Goal: Find specific page/section: Find specific page/section

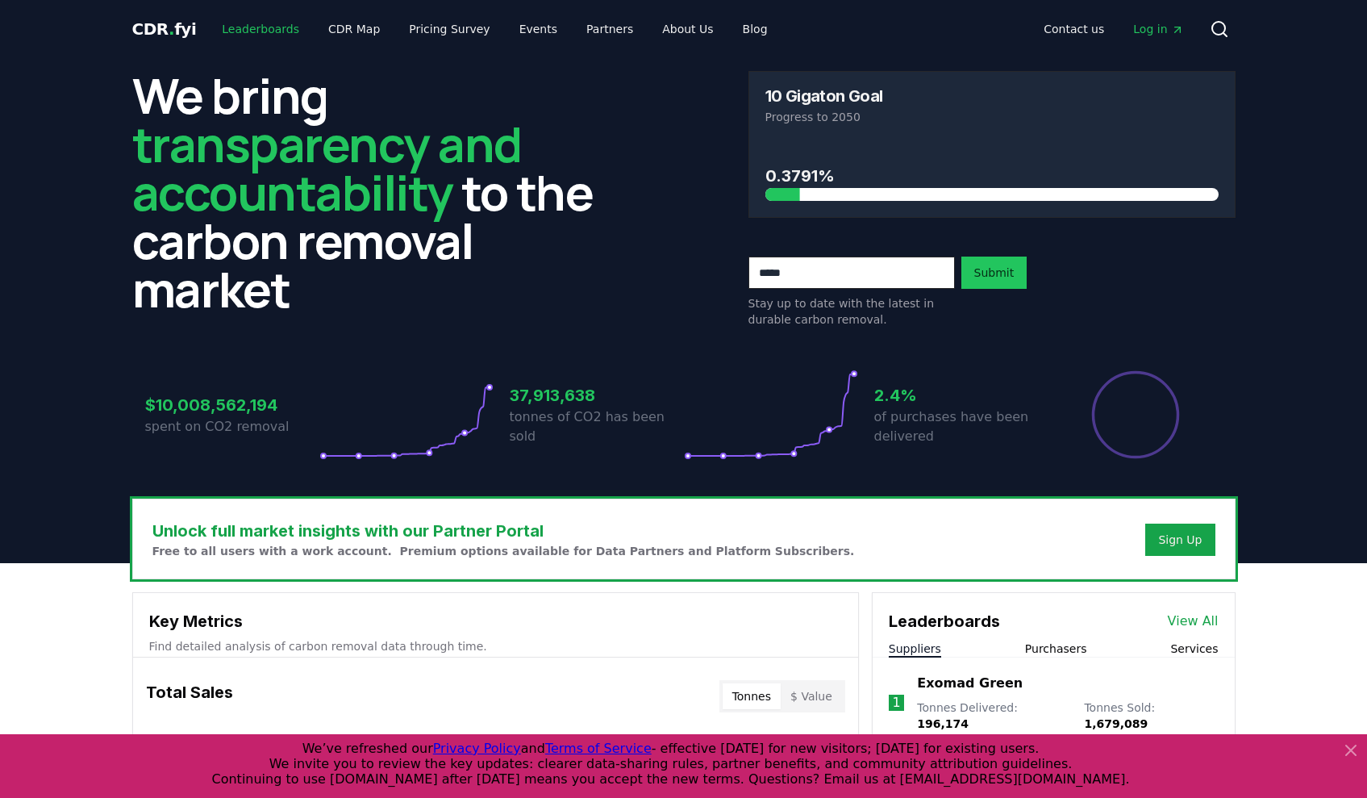
click at [238, 37] on link "Leaderboards" at bounding box center [260, 29] width 103 height 29
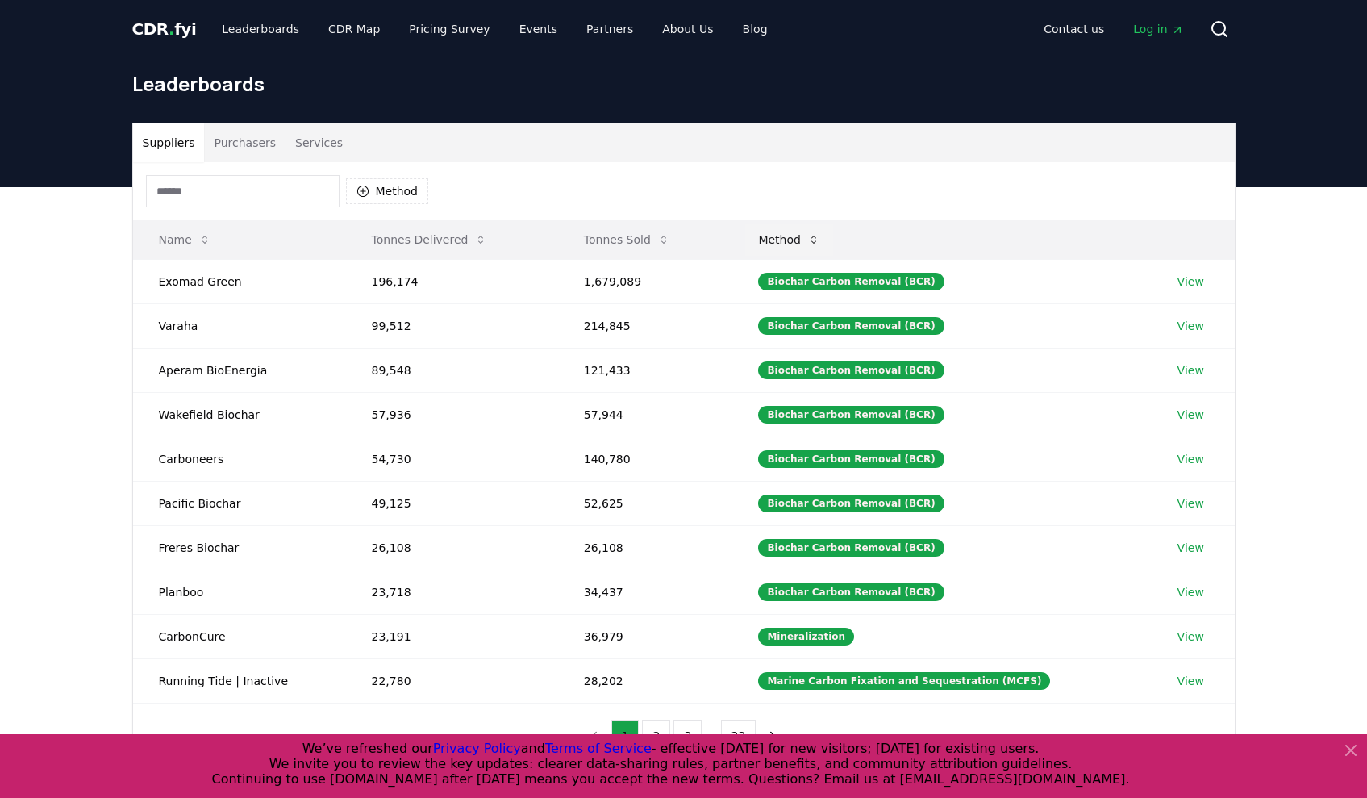
click at [808, 234] on button "Method" at bounding box center [789, 239] width 88 height 32
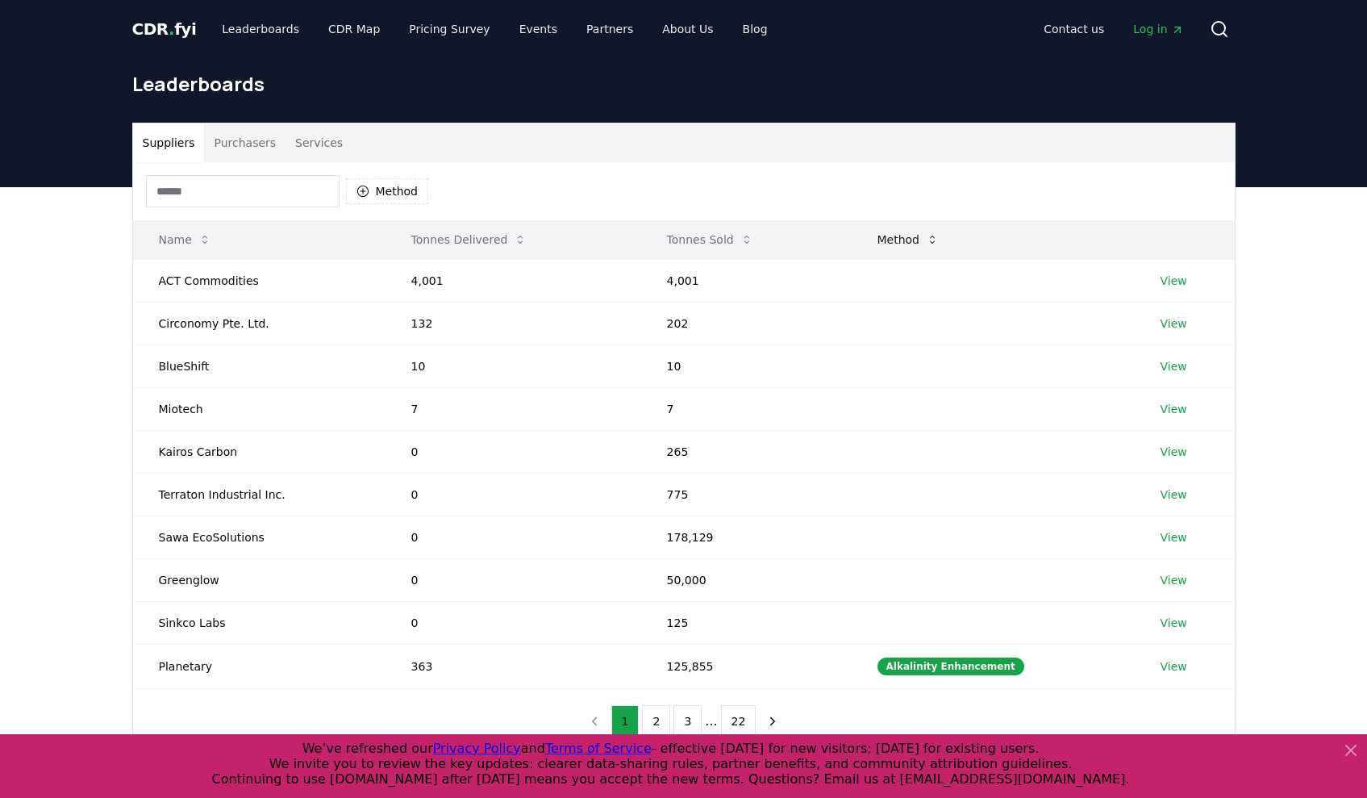
drag, startPoint x: 918, startPoint y: 236, endPoint x: 906, endPoint y: 239, distance: 11.5
click at [902, 239] on button "Method" at bounding box center [909, 239] width 88 height 32
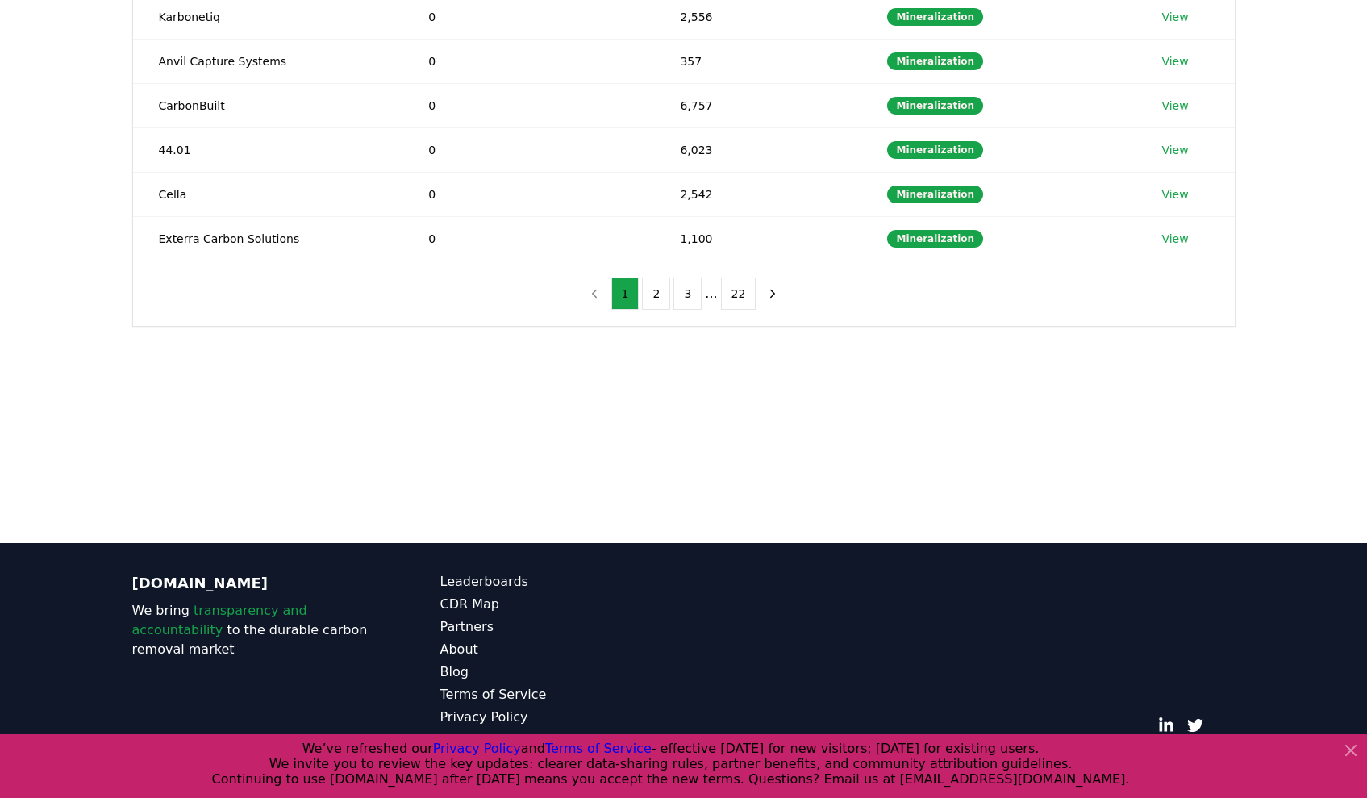
scroll to position [445, 0]
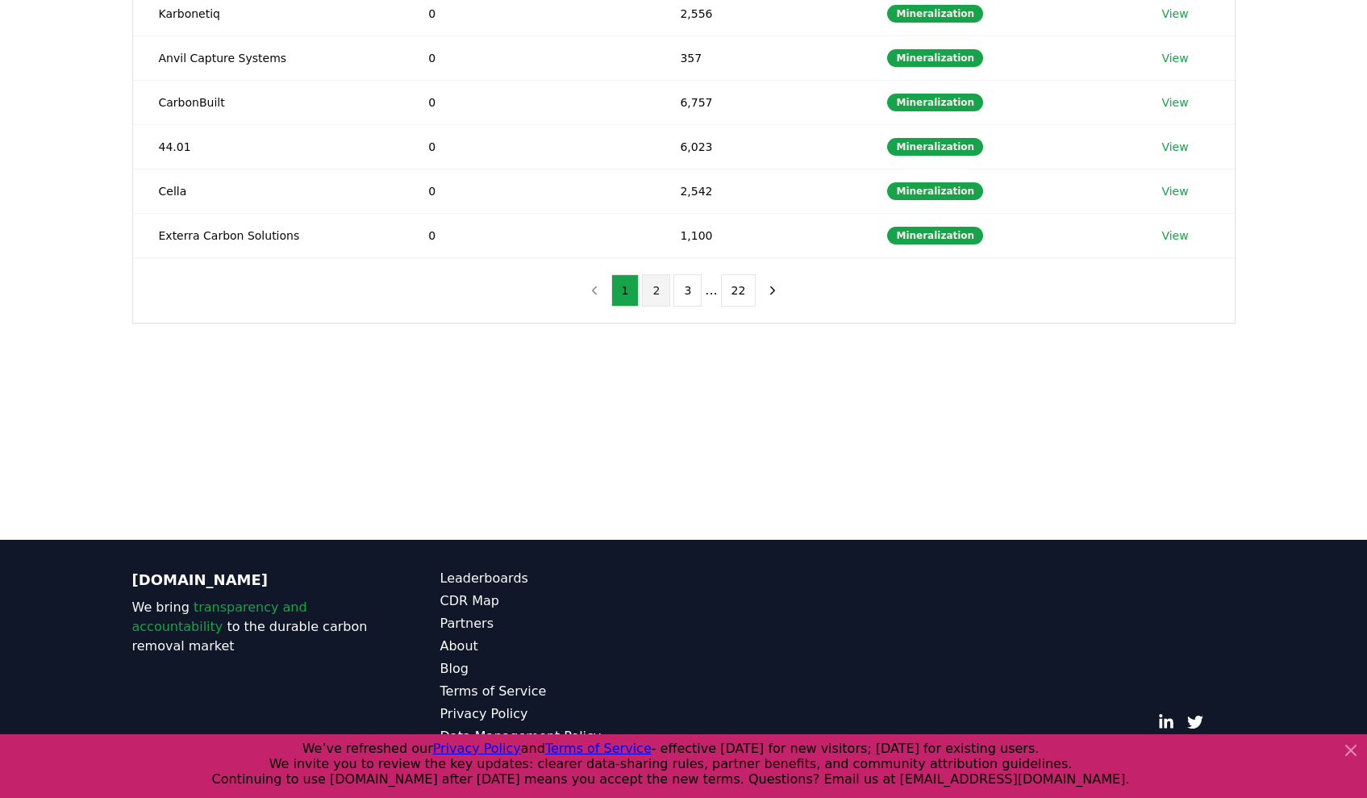
click at [647, 286] on button "2" at bounding box center [656, 290] width 28 height 32
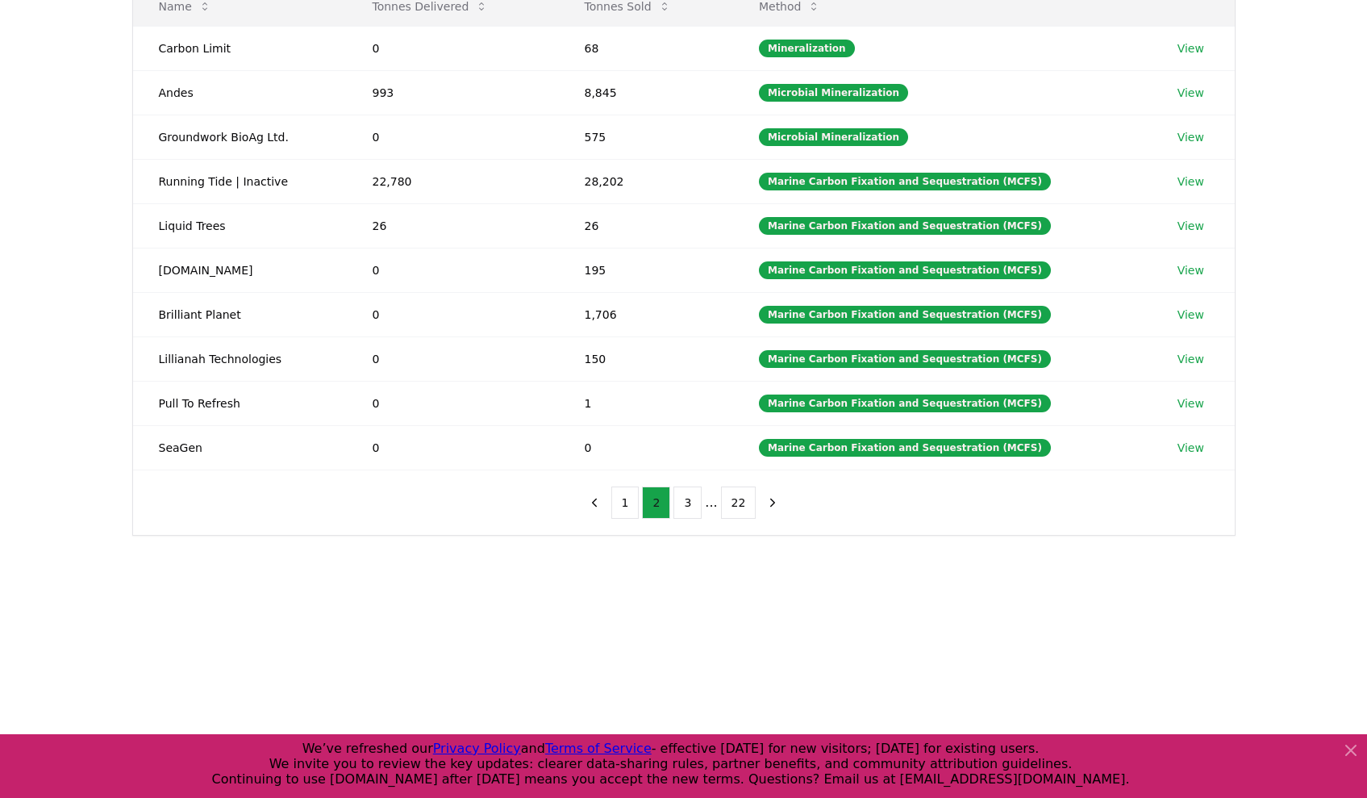
scroll to position [242, 0]
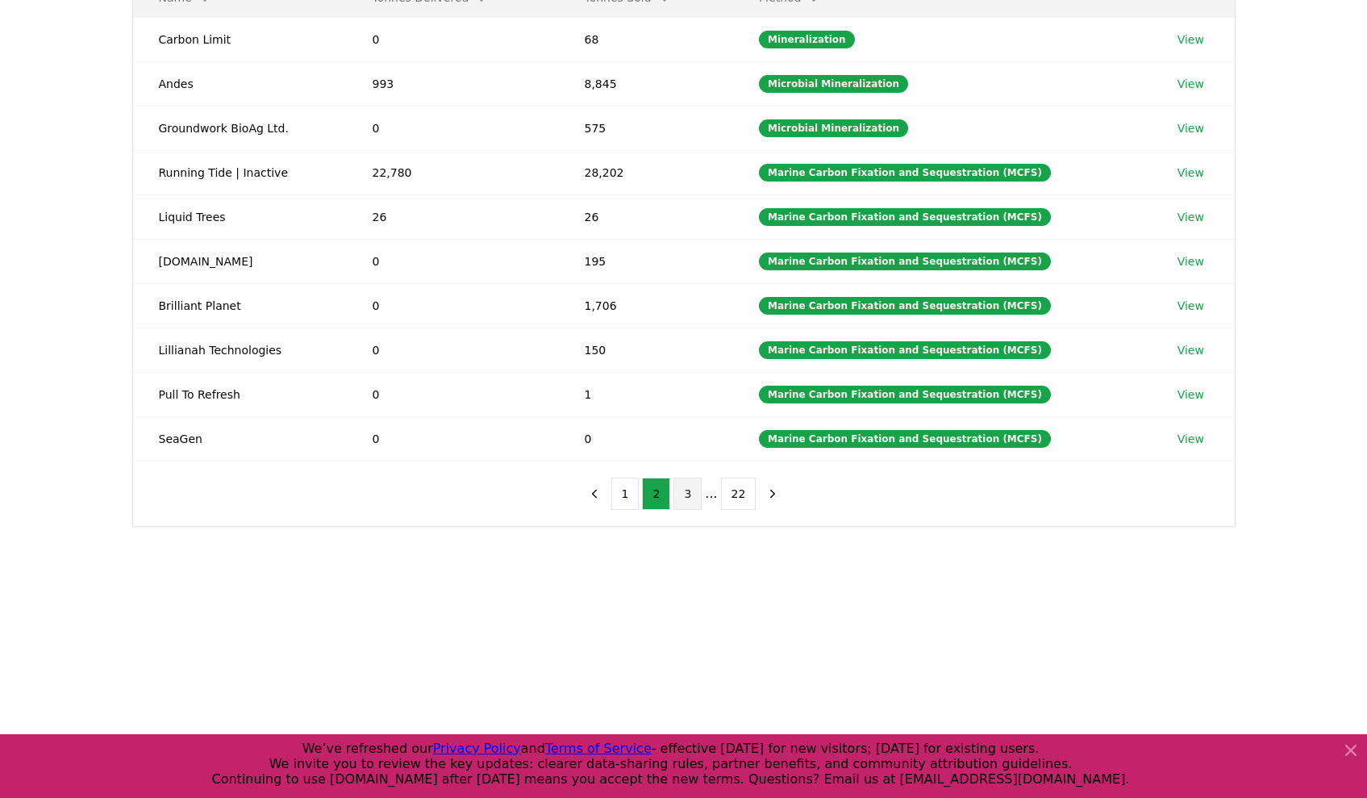
click at [689, 485] on button "3" at bounding box center [687, 493] width 28 height 32
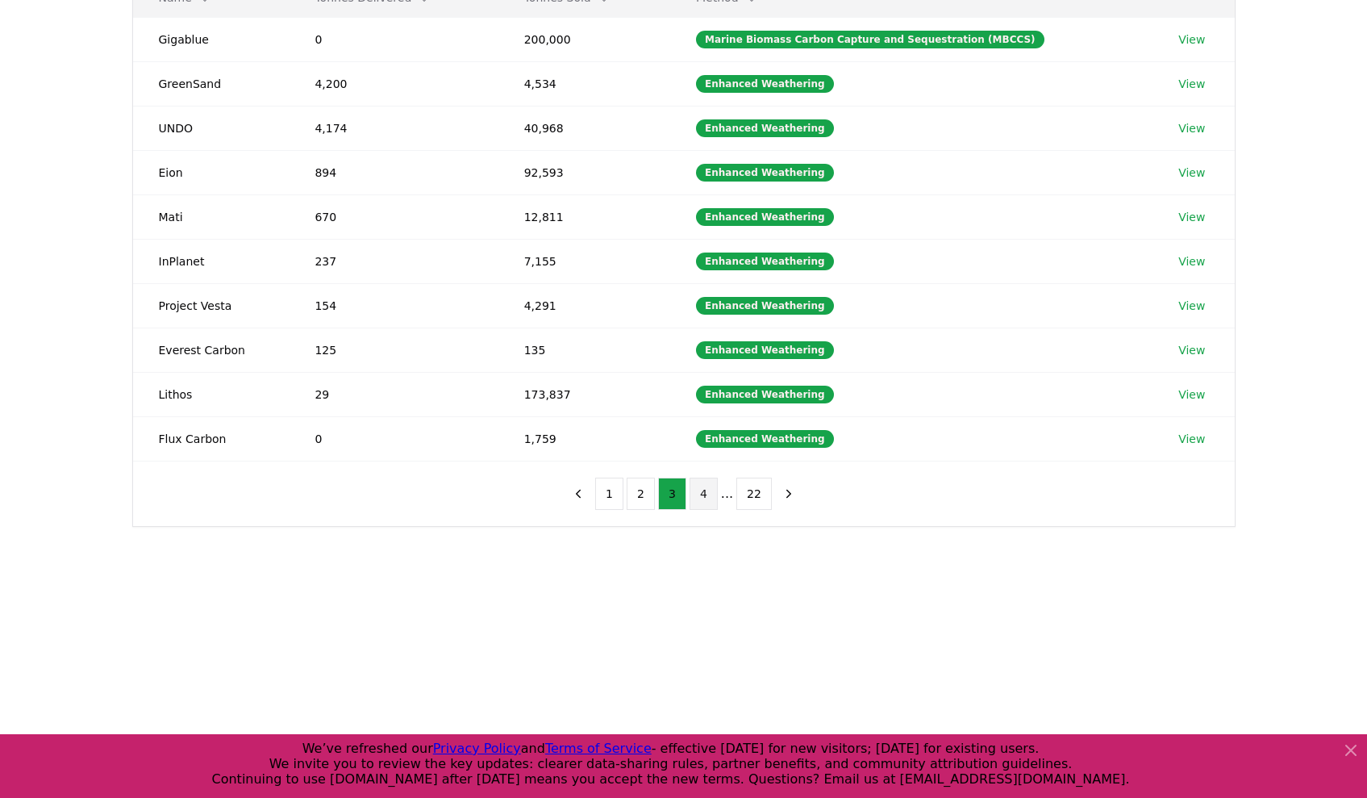
click at [703, 494] on button "4" at bounding box center [704, 493] width 28 height 32
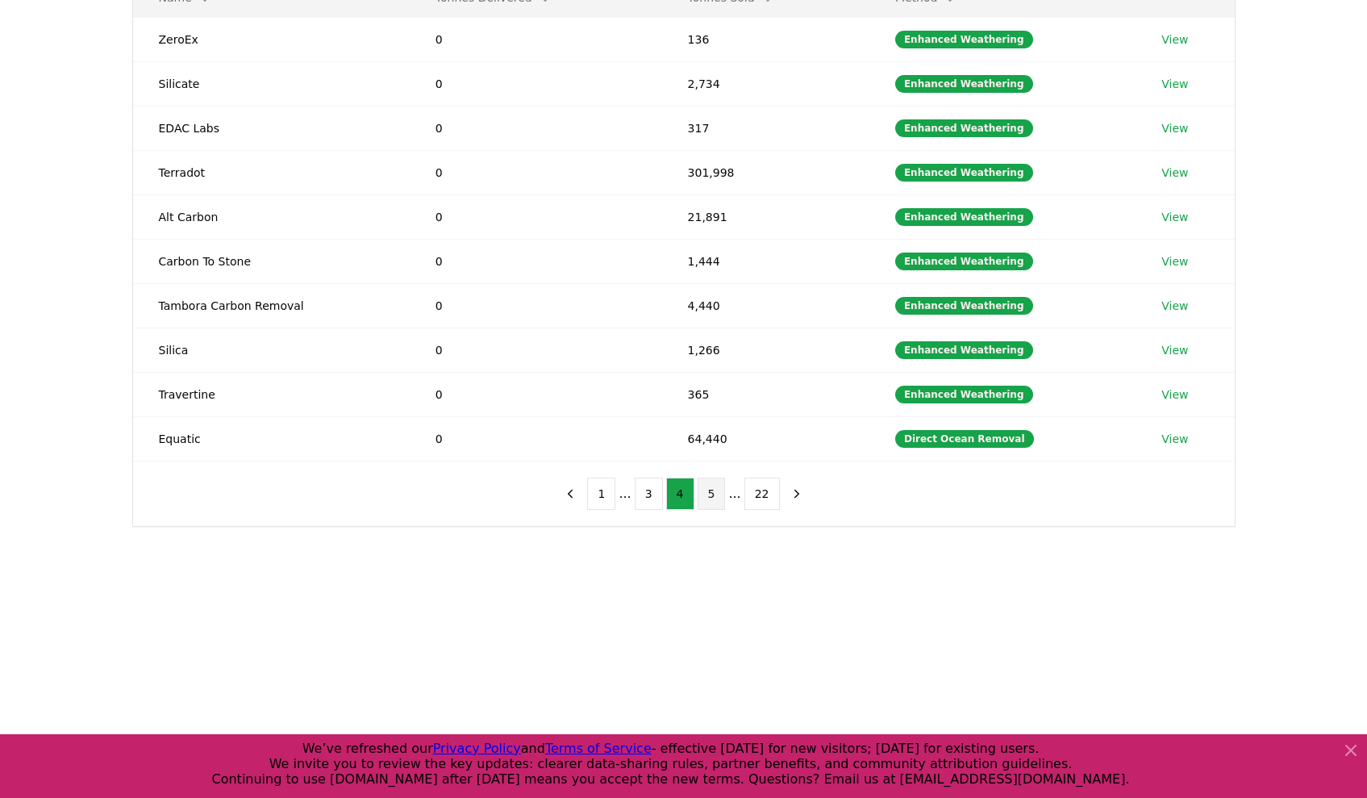
click at [719, 501] on button "5" at bounding box center [712, 493] width 28 height 32
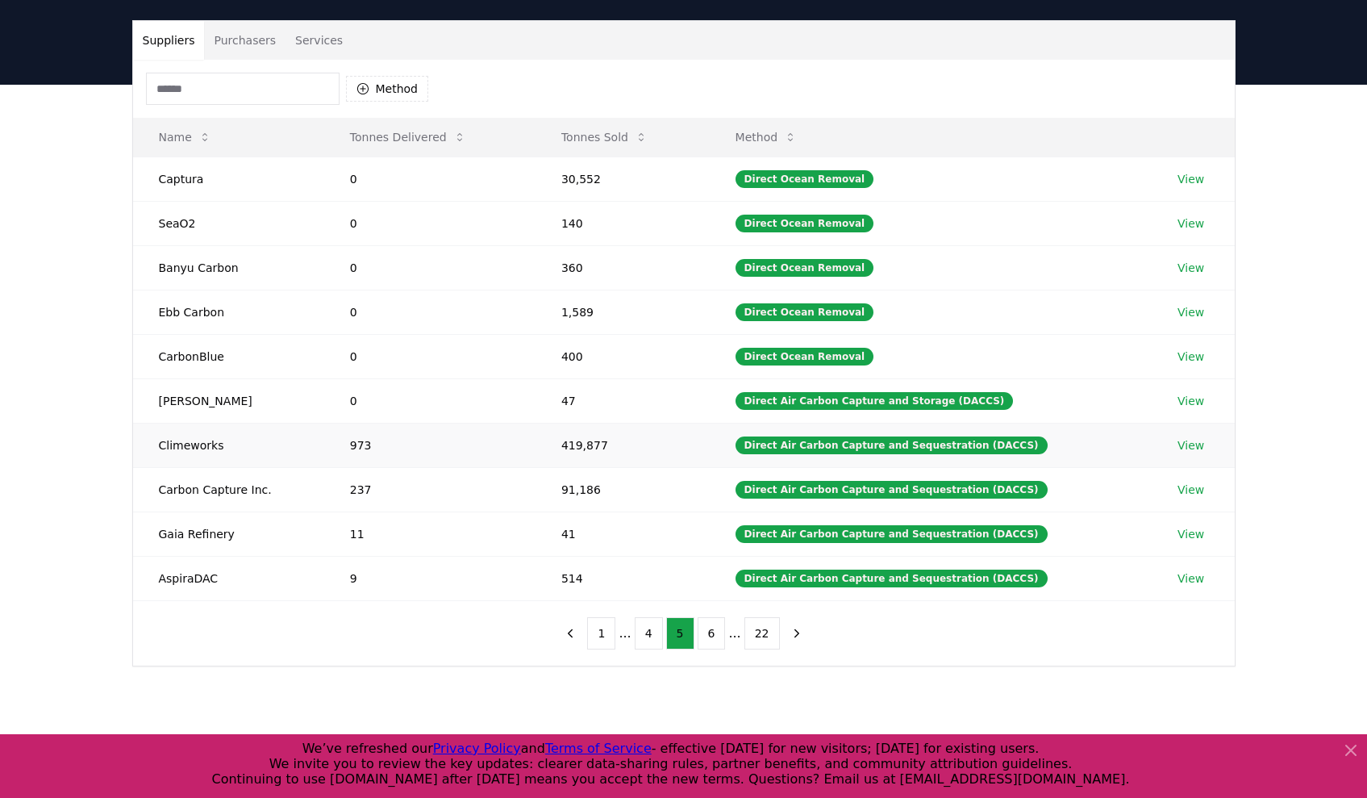
scroll to position [161, 0]
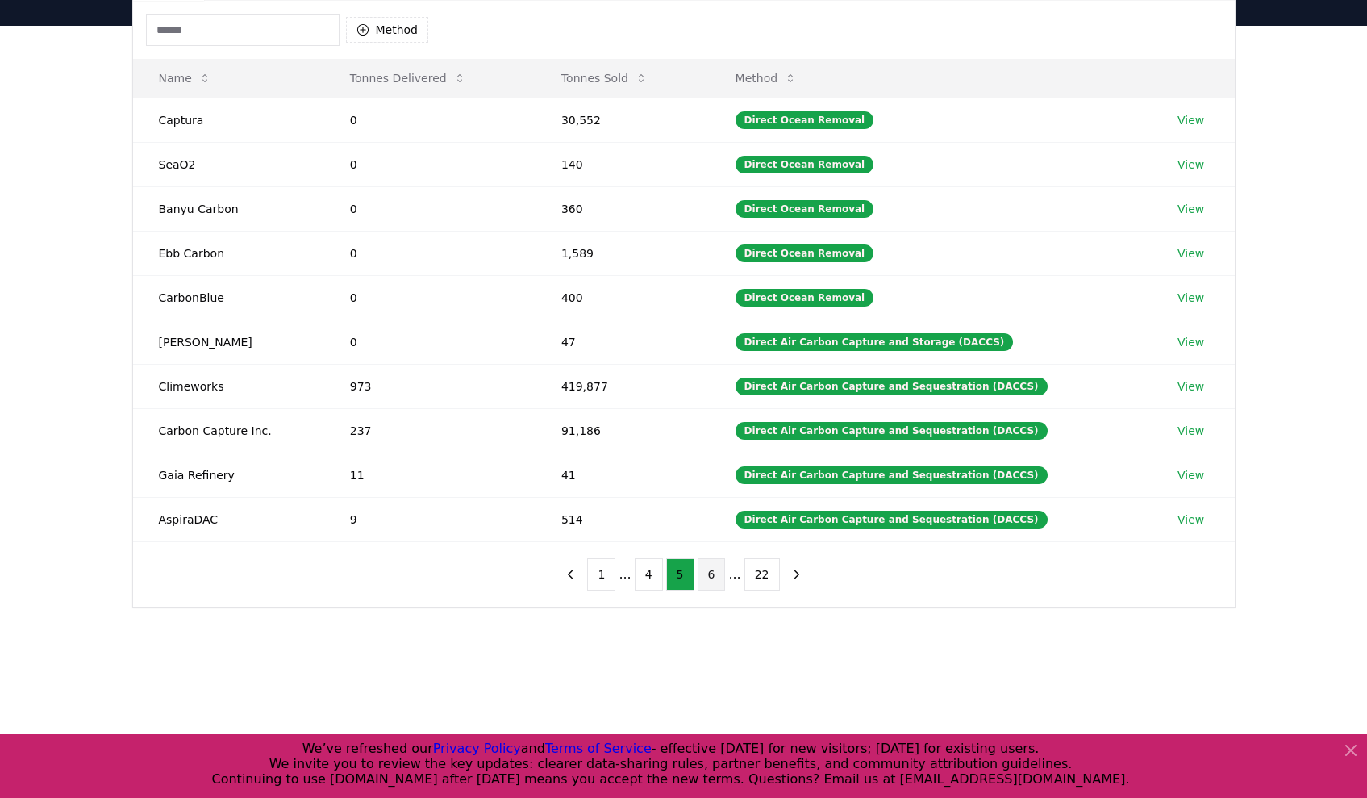
click at [708, 572] on button "6" at bounding box center [712, 574] width 28 height 32
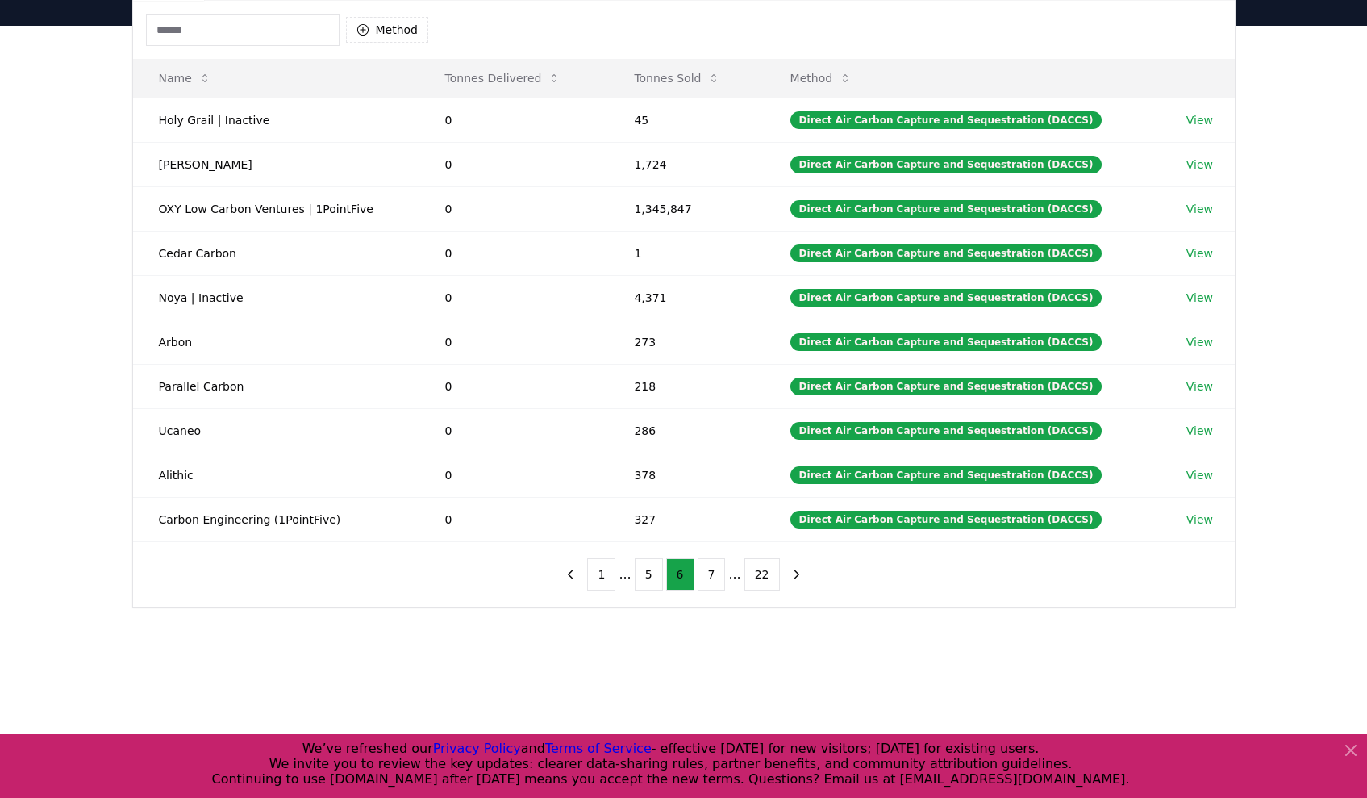
click at [117, 650] on div "Suppliers Purchasers Services Method Name Tonnes Delivered Tonnes Sold Method H…" at bounding box center [683, 349] width 1367 height 646
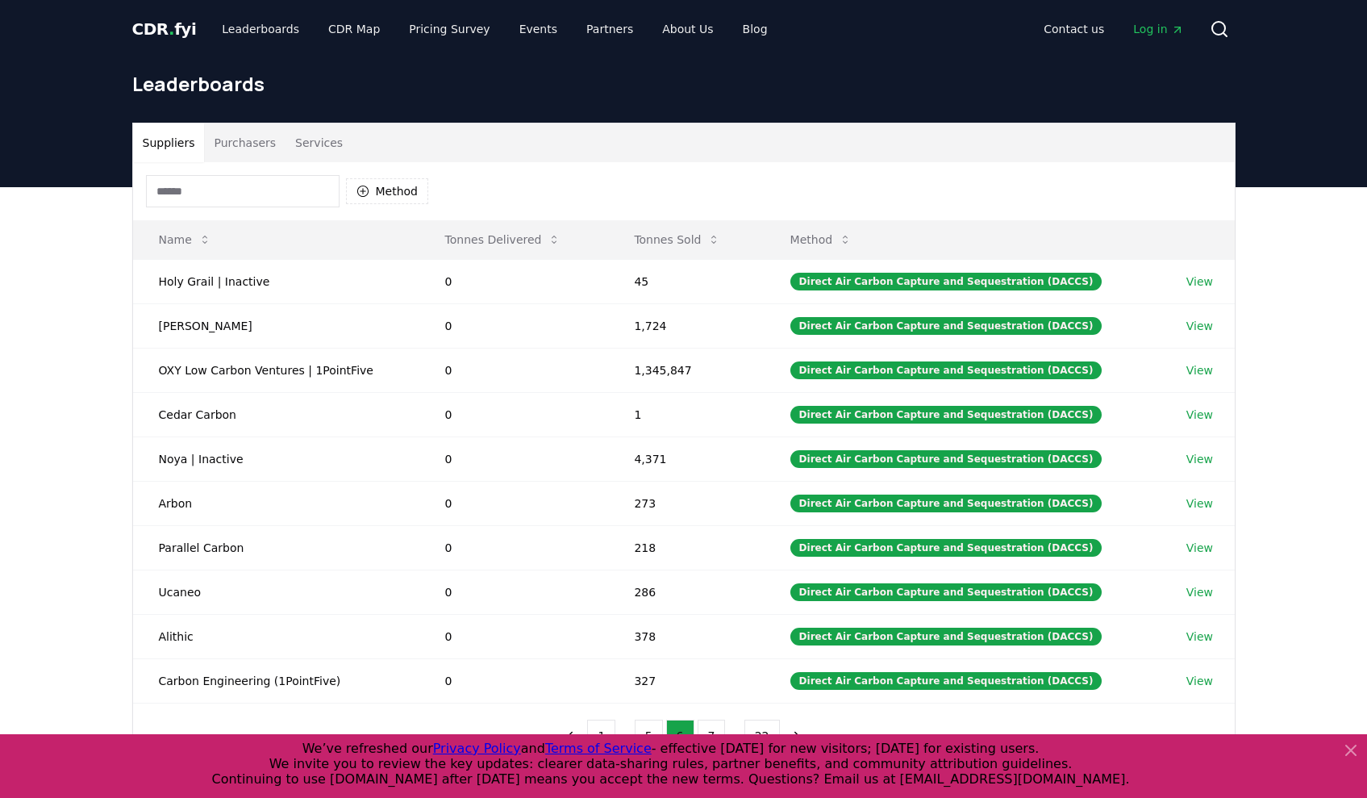
scroll to position [81, 0]
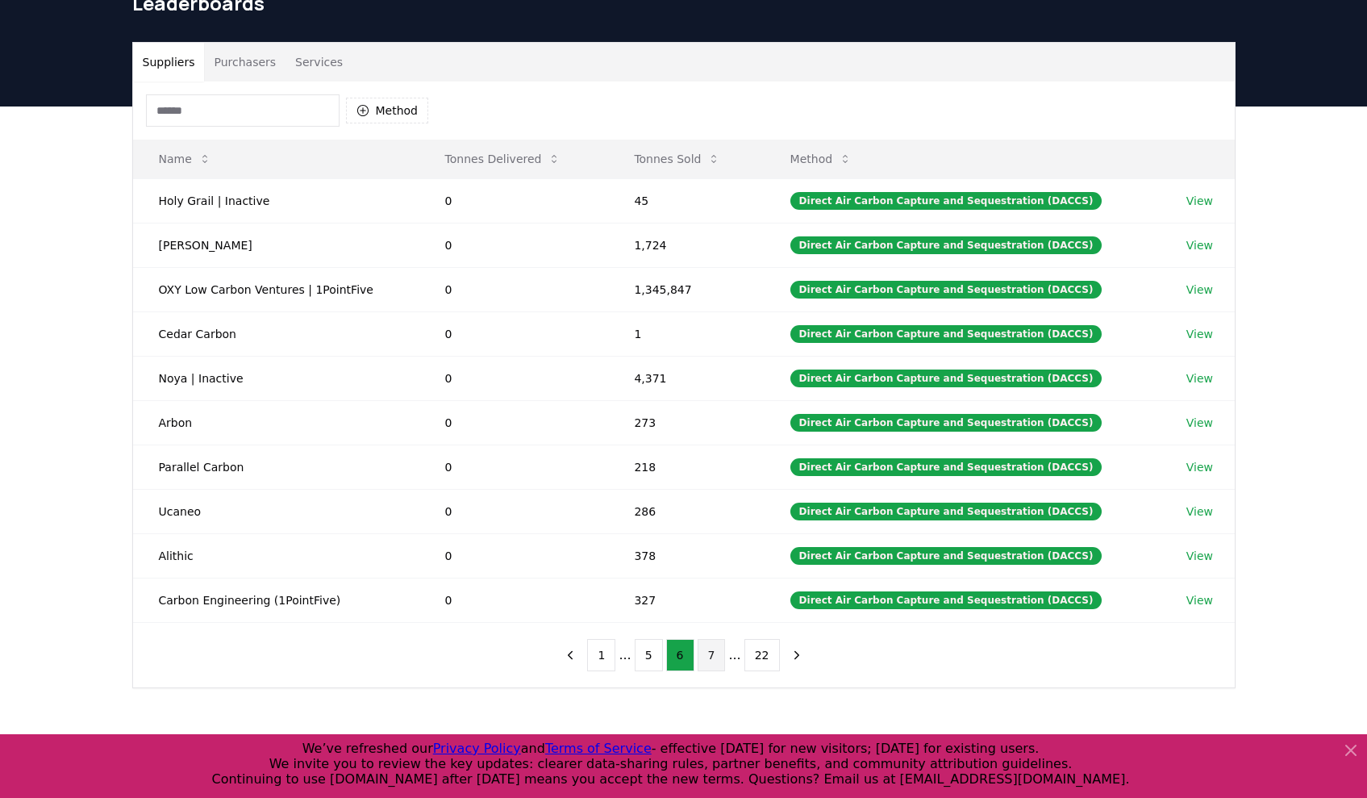
click at [711, 653] on button "7" at bounding box center [712, 655] width 28 height 32
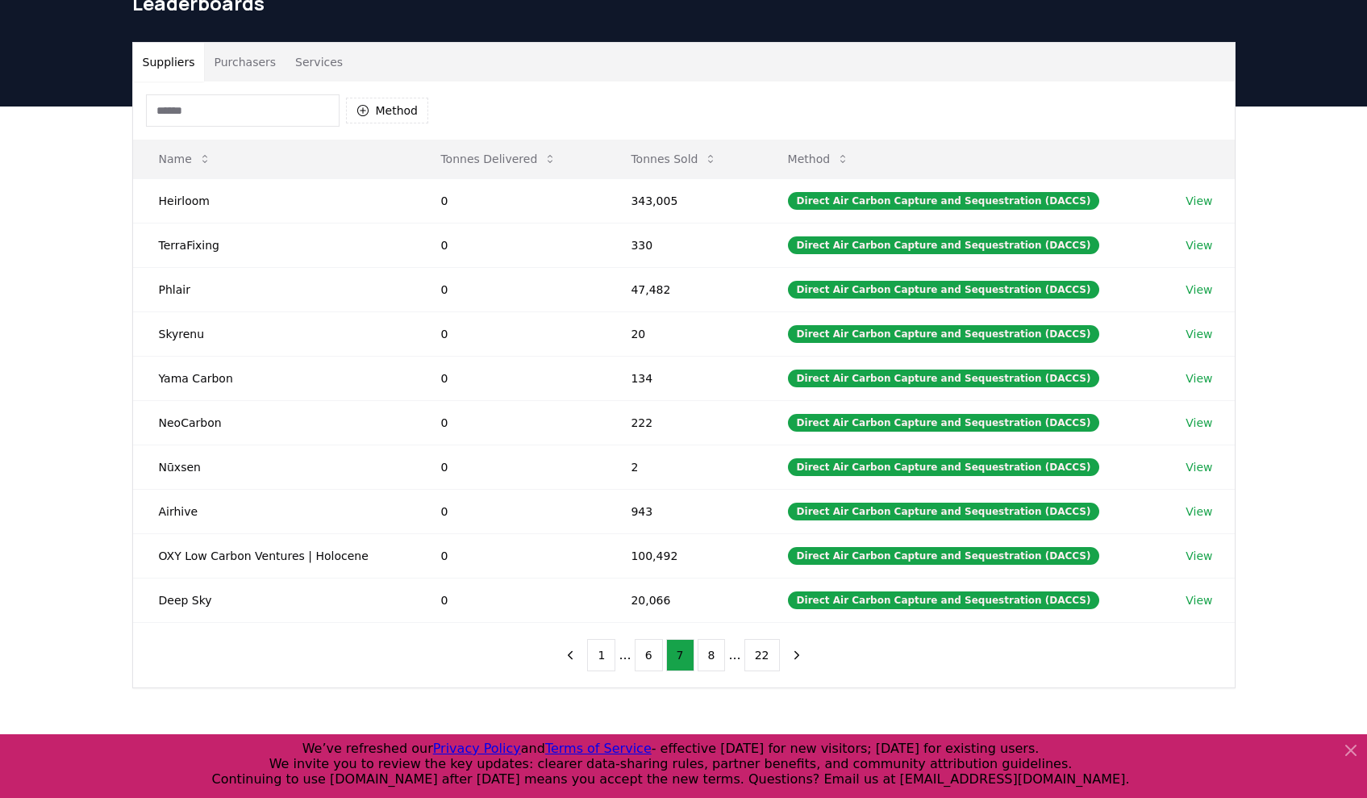
click at [86, 527] on div "Suppliers Purchasers Services Method Name Tonnes Delivered Tonnes Sold Method H…" at bounding box center [683, 429] width 1367 height 646
click at [716, 648] on button "8" at bounding box center [712, 655] width 28 height 32
